Goal: Find specific page/section: Find specific page/section

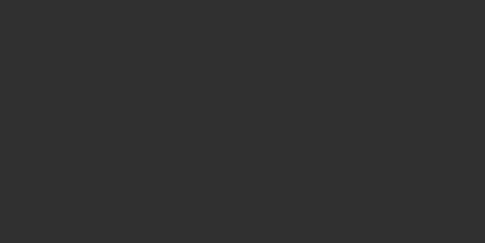
select select "10"
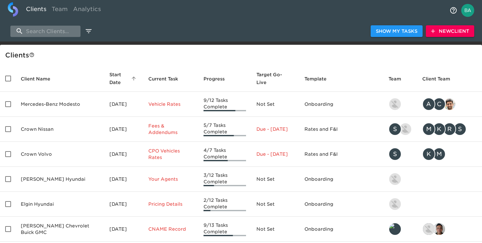
click at [52, 32] on input "search" at bounding box center [45, 31] width 70 height 11
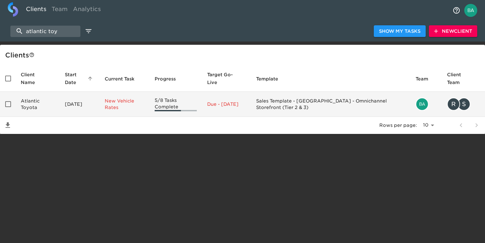
type input "atlantic toy"
click at [46, 106] on td "Atlantic Toyota" at bounding box center [38, 104] width 44 height 25
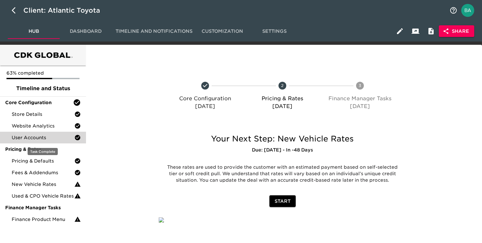
click at [36, 139] on span "User Accounts" at bounding box center [43, 137] width 63 height 6
